Goal: Task Accomplishment & Management: Manage account settings

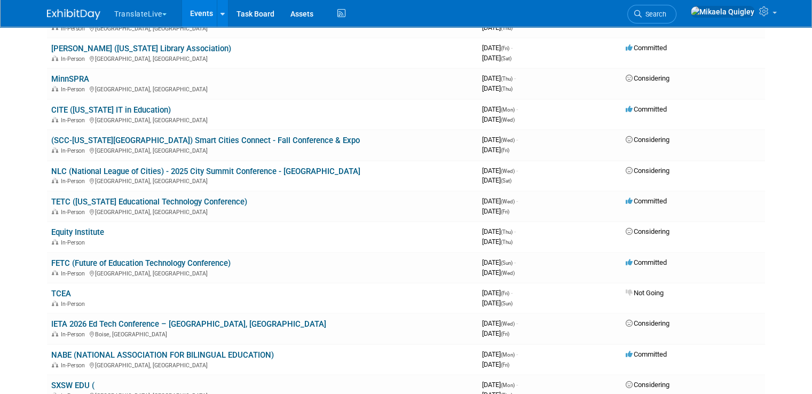
scroll to position [611, 0]
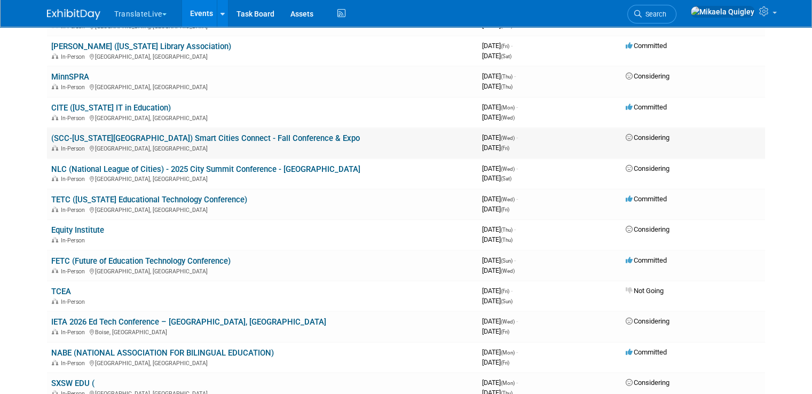
click at [174, 133] on link "(SCC-[US_STATE][GEOGRAPHIC_DATA]) Smart Cities Connect - Fall Conference & Expo" at bounding box center [205, 138] width 309 height 10
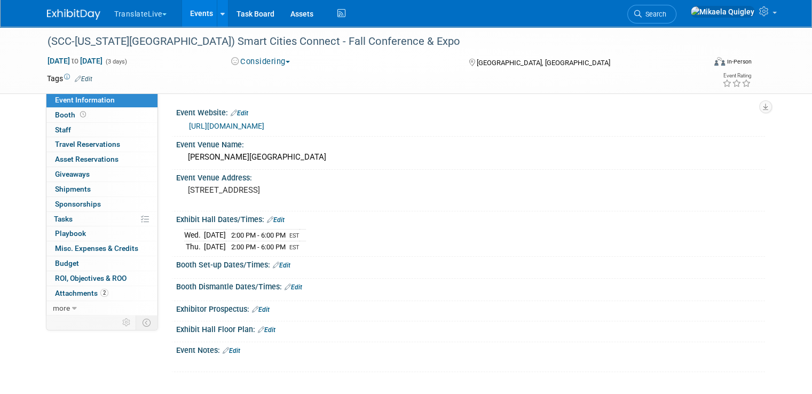
click at [275, 64] on button "Considering" at bounding box center [260, 61] width 67 height 11
click at [268, 78] on link "Committed" at bounding box center [270, 79] width 84 height 15
click at [100, 291] on span "2" at bounding box center [104, 293] width 8 height 8
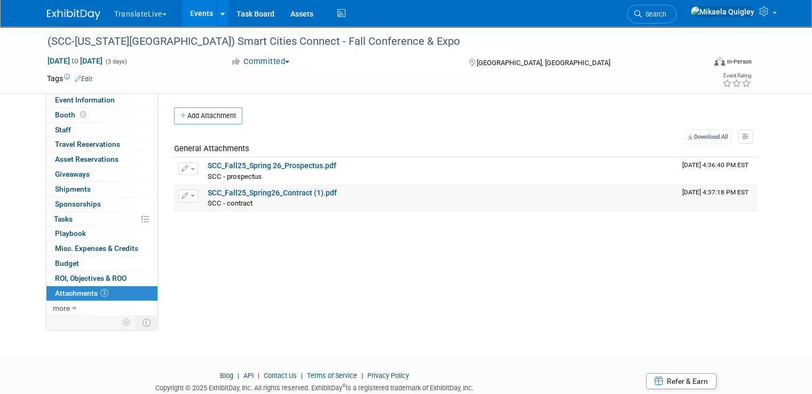
click at [270, 192] on link "SCC_Fall25_Spring26_Contract (1).pdf" at bounding box center [272, 192] width 129 height 9
click at [259, 166] on link "SCC_Fall25_Spring 26_Prospectus.pdf" at bounding box center [272, 165] width 129 height 9
click at [188, 14] on link "Events" at bounding box center [201, 13] width 39 height 27
